Goal: Check status: Check status

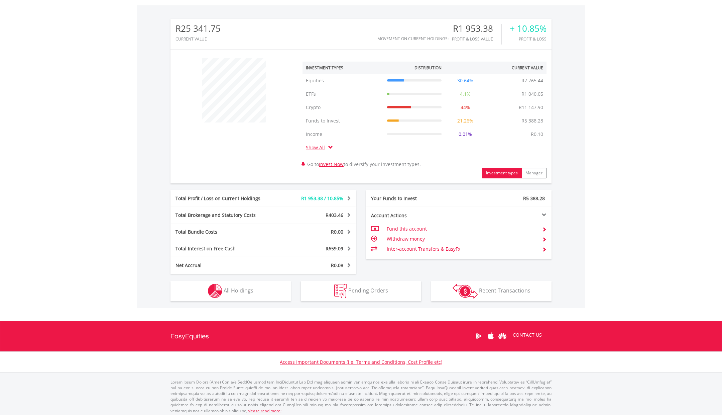
scroll to position [204, 0]
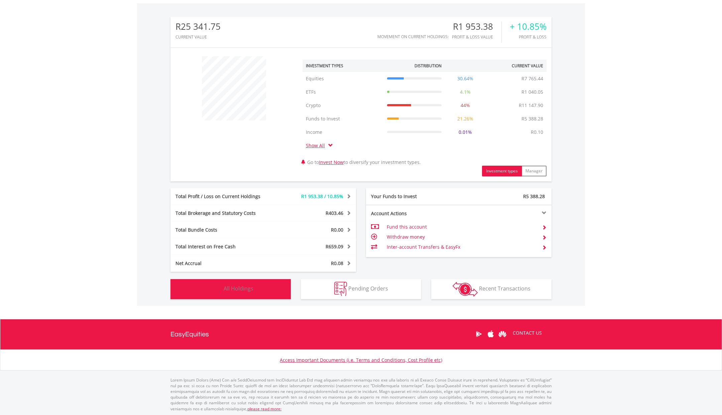
click at [255, 290] on button "Holdings All Holdings" at bounding box center [231, 289] width 120 height 20
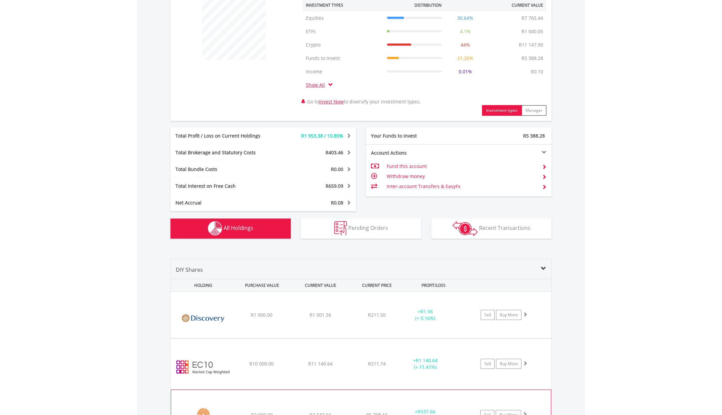
scroll to position [0, 0]
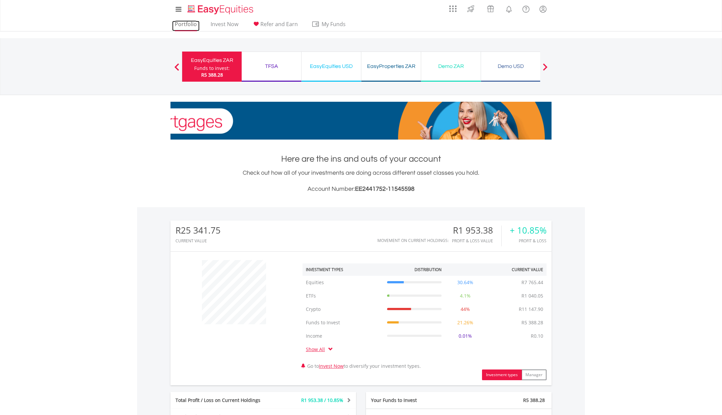
click at [184, 24] on link "Portfolio" at bounding box center [185, 26] width 27 height 10
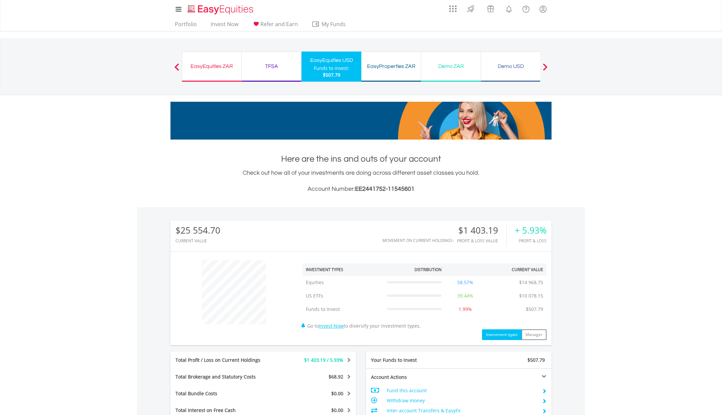
click at [271, 346] on div "$25 554.70 CURRENT VALUE Movement on Current Holdings: $1 403.19 Profit & Loss …" at bounding box center [361, 327] width 381 height 215
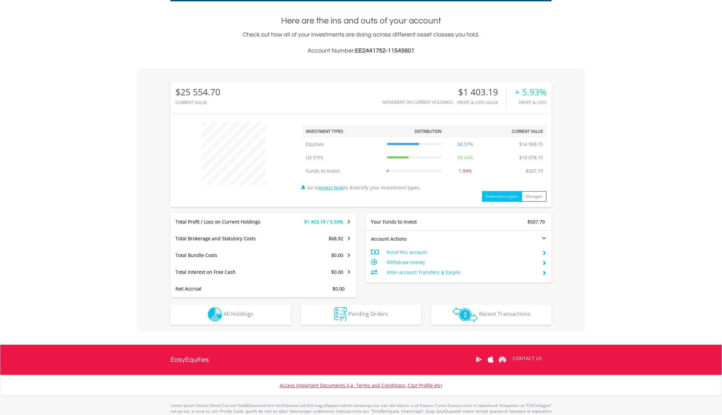
scroll to position [164, 0]
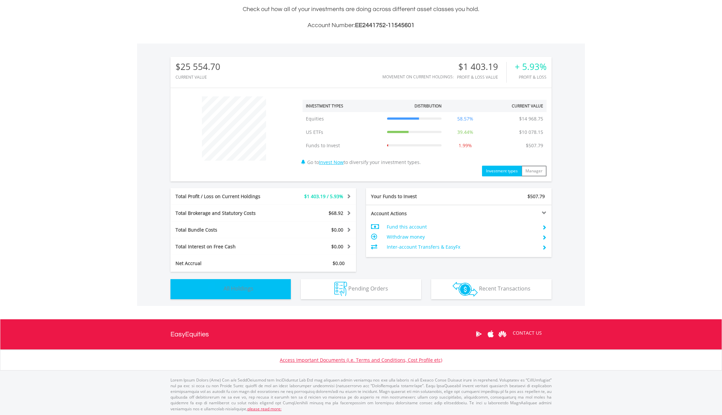
click at [273, 288] on button "Holdings All Holdings" at bounding box center [231, 289] width 120 height 20
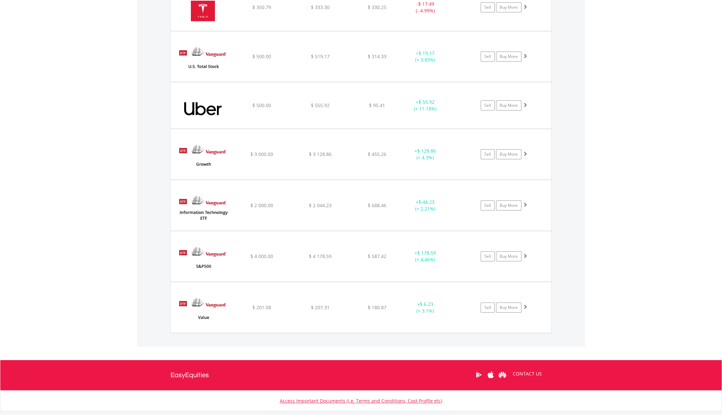
scroll to position [1207, 0]
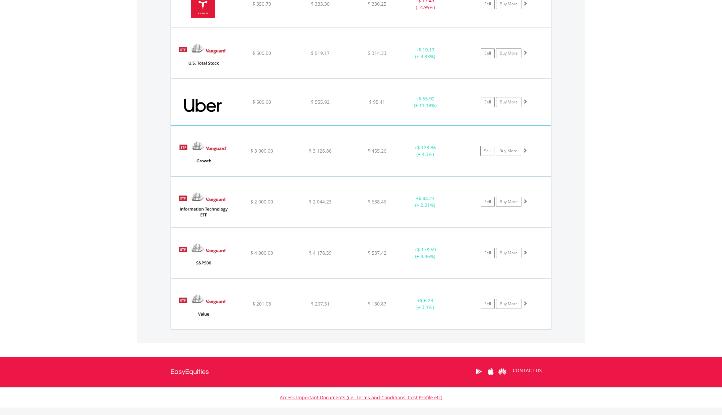
click at [227, 150] on img at bounding box center [204, 154] width 58 height 40
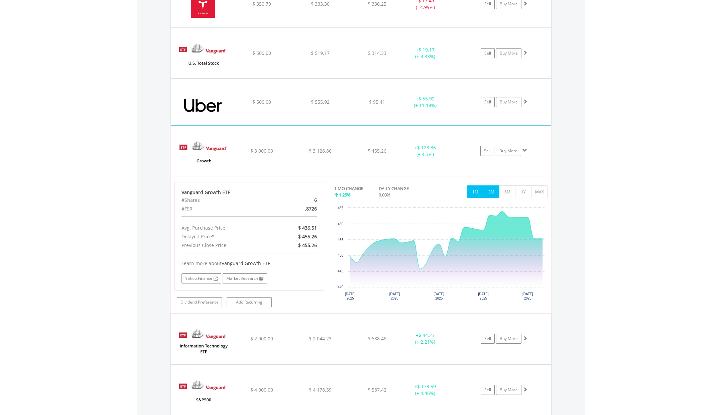
click at [492, 186] on button "3M" at bounding box center [491, 191] width 16 height 13
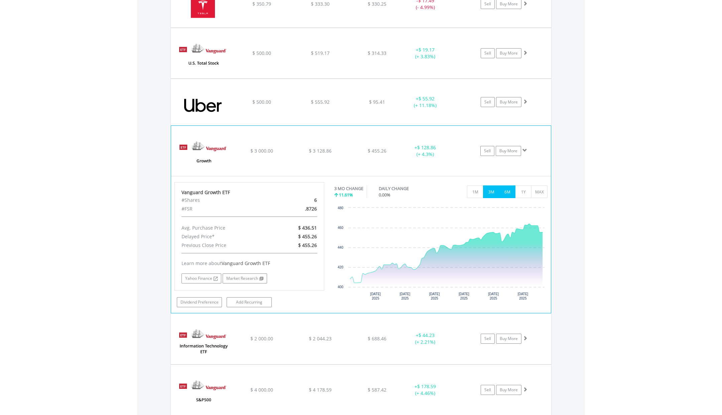
click at [508, 188] on button "6M" at bounding box center [507, 191] width 16 height 13
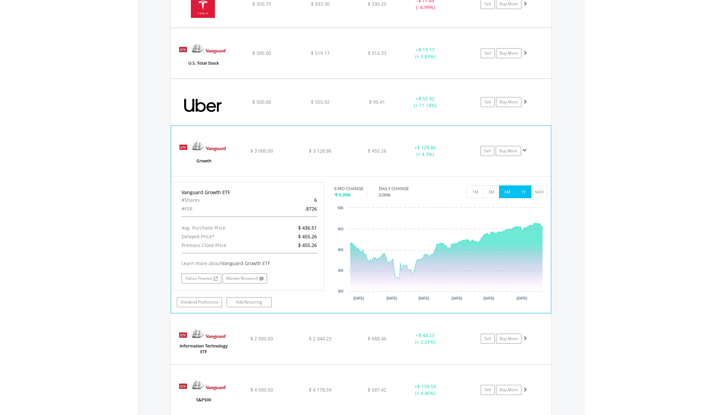
click at [526, 185] on button "1Y" at bounding box center [523, 191] width 16 height 13
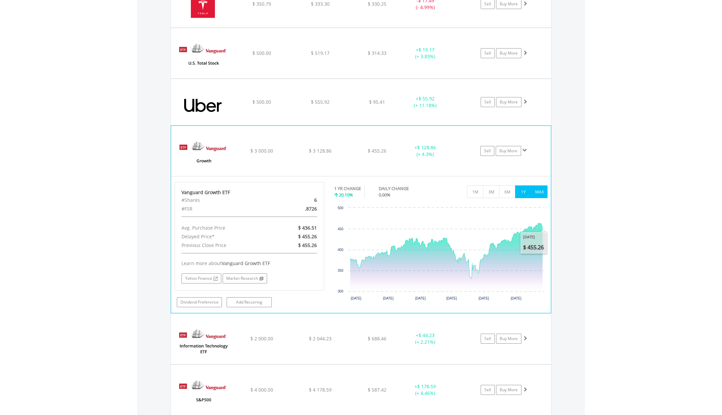
click at [540, 188] on button "MAX" at bounding box center [539, 191] width 16 height 13
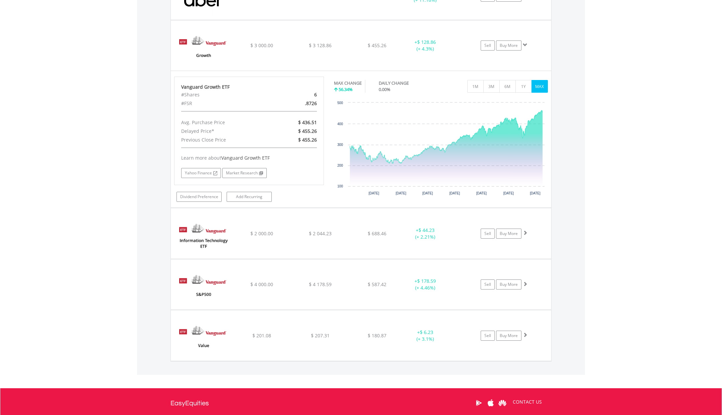
scroll to position [1319, 0]
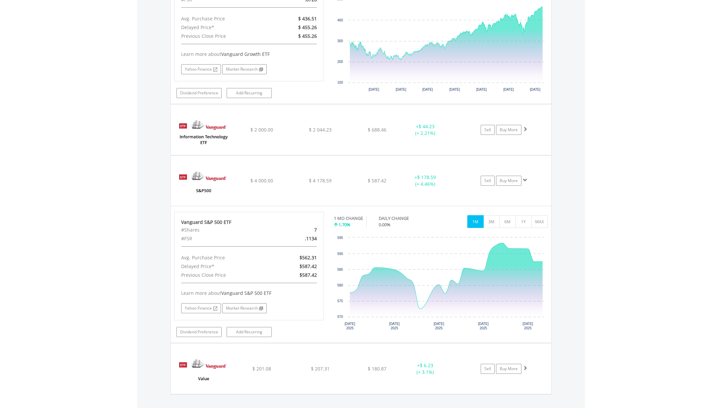
scroll to position [1426, 0]
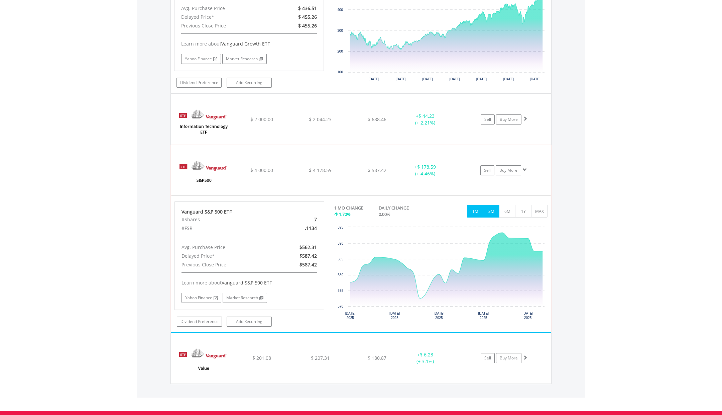
click at [491, 206] on button "3M" at bounding box center [491, 211] width 16 height 13
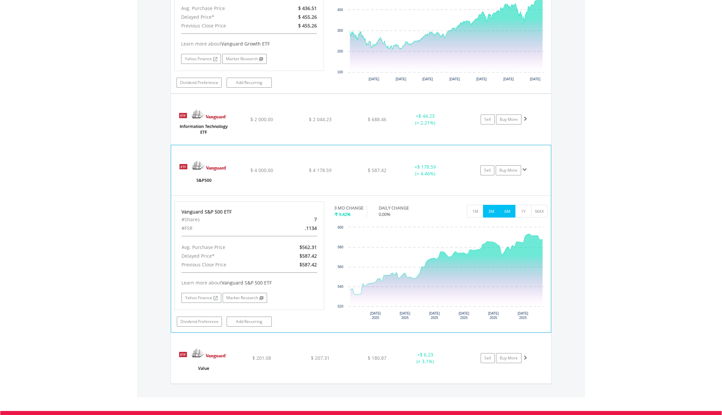
click at [507, 207] on button "6M" at bounding box center [507, 211] width 16 height 13
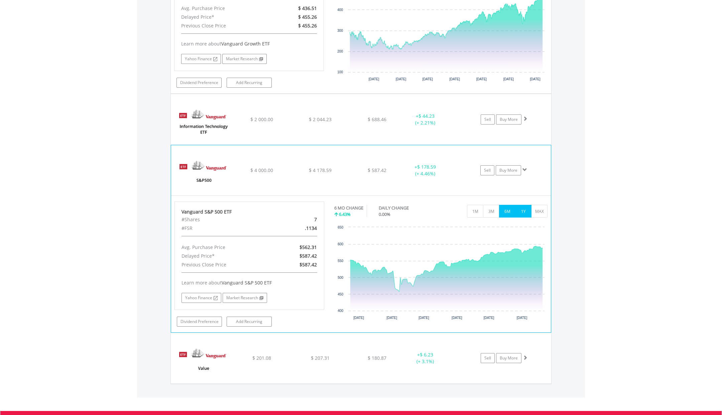
click at [524, 207] on button "1Y" at bounding box center [523, 211] width 16 height 13
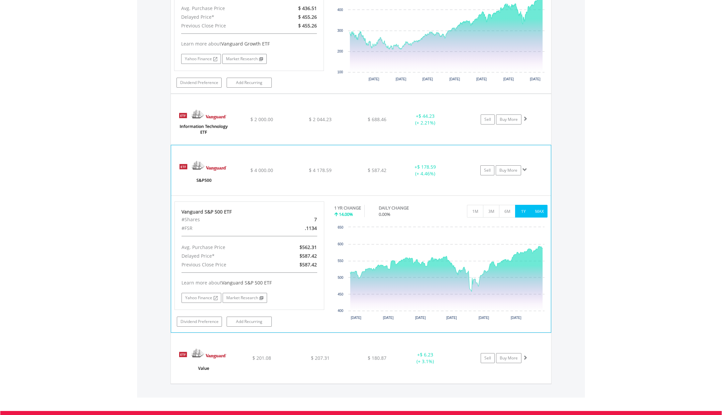
click at [540, 206] on button "MAX" at bounding box center [539, 211] width 16 height 13
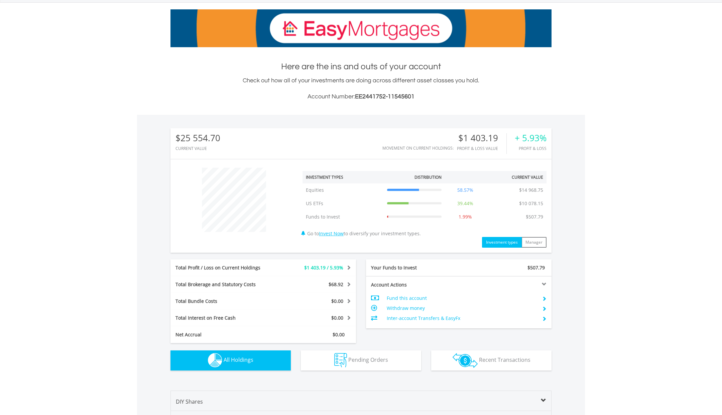
scroll to position [0, 0]
